Goal: Information Seeking & Learning: Learn about a topic

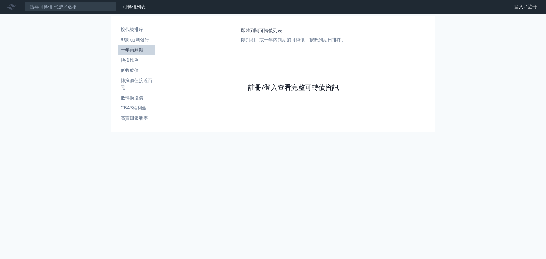
click at [306, 87] on link "註冊/登入查看完整可轉債資訊" at bounding box center [293, 87] width 91 height 9
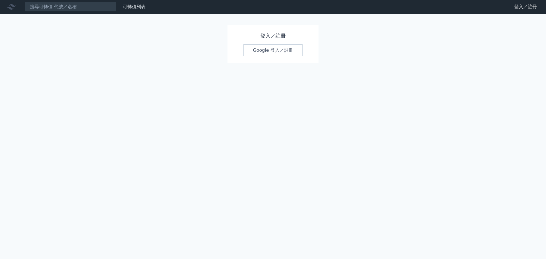
click at [264, 48] on link "Google 登入／註冊" at bounding box center [272, 50] width 59 height 12
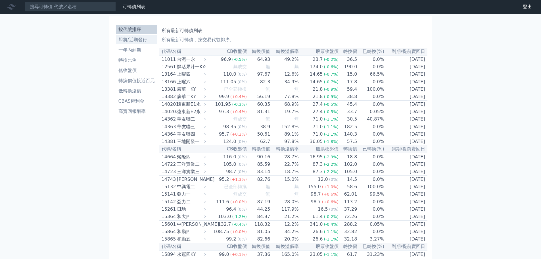
click at [137, 42] on li "即將/近期發行" at bounding box center [136, 39] width 41 height 7
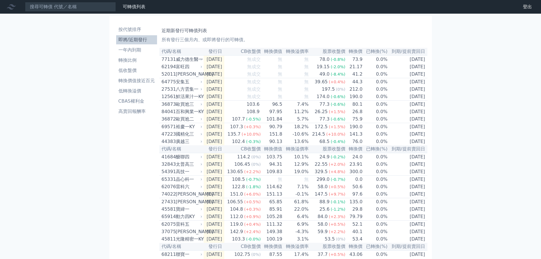
click at [27, 188] on div "可轉債列表 財務數據 可轉債列表 財務數據 登出 登出 按代號排序 即將/近期發行 一年內到期 轉換比例 低收盤價 轉換價值接近百元 低轉換溢價" at bounding box center [270, 189] width 541 height 379
drag, startPoint x: 131, startPoint y: 31, endPoint x: 134, endPoint y: 34, distance: 4.8
click at [131, 31] on li "按代號排序" at bounding box center [136, 29] width 41 height 7
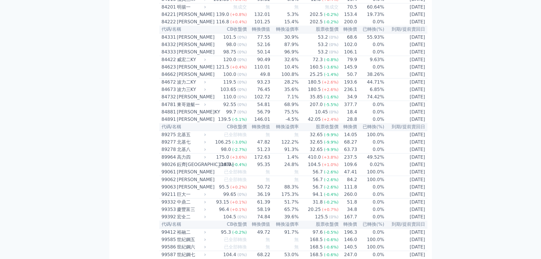
scroll to position [3069, 0]
